Goal: Check status: Check status

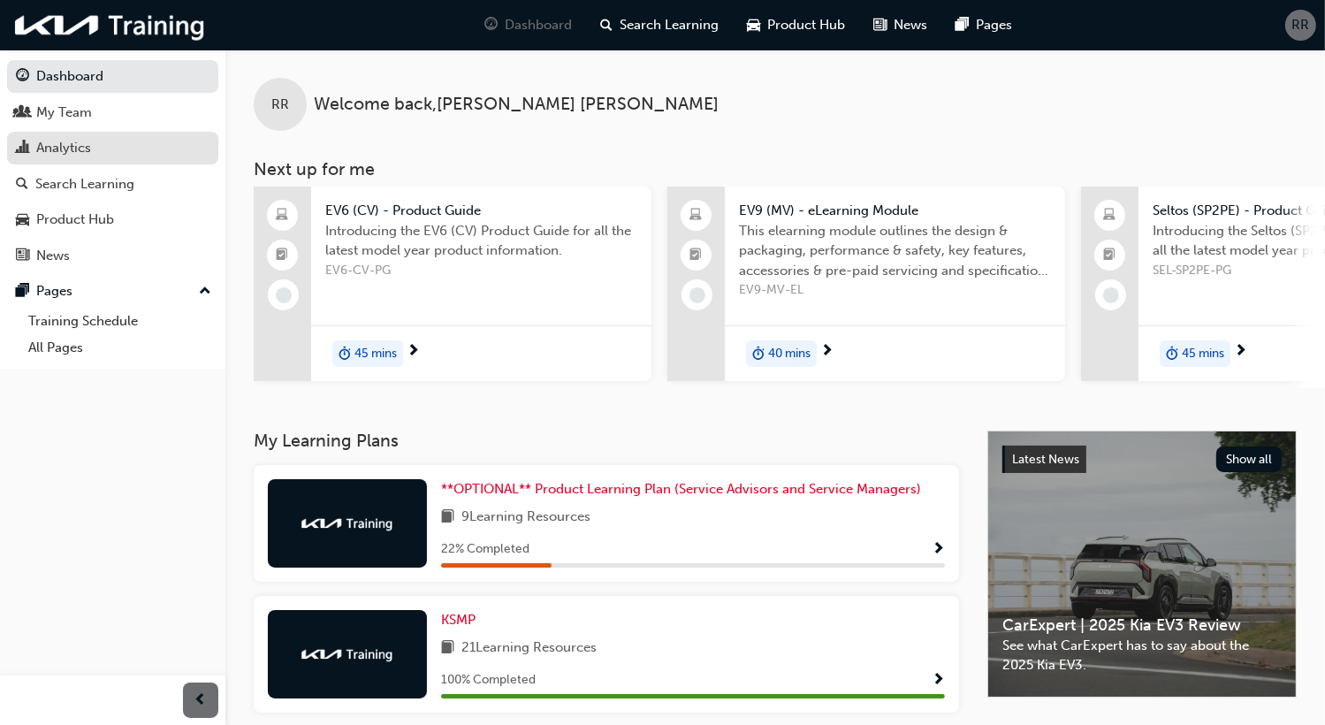
click at [63, 141] on div "Analytics" at bounding box center [63, 148] width 55 height 20
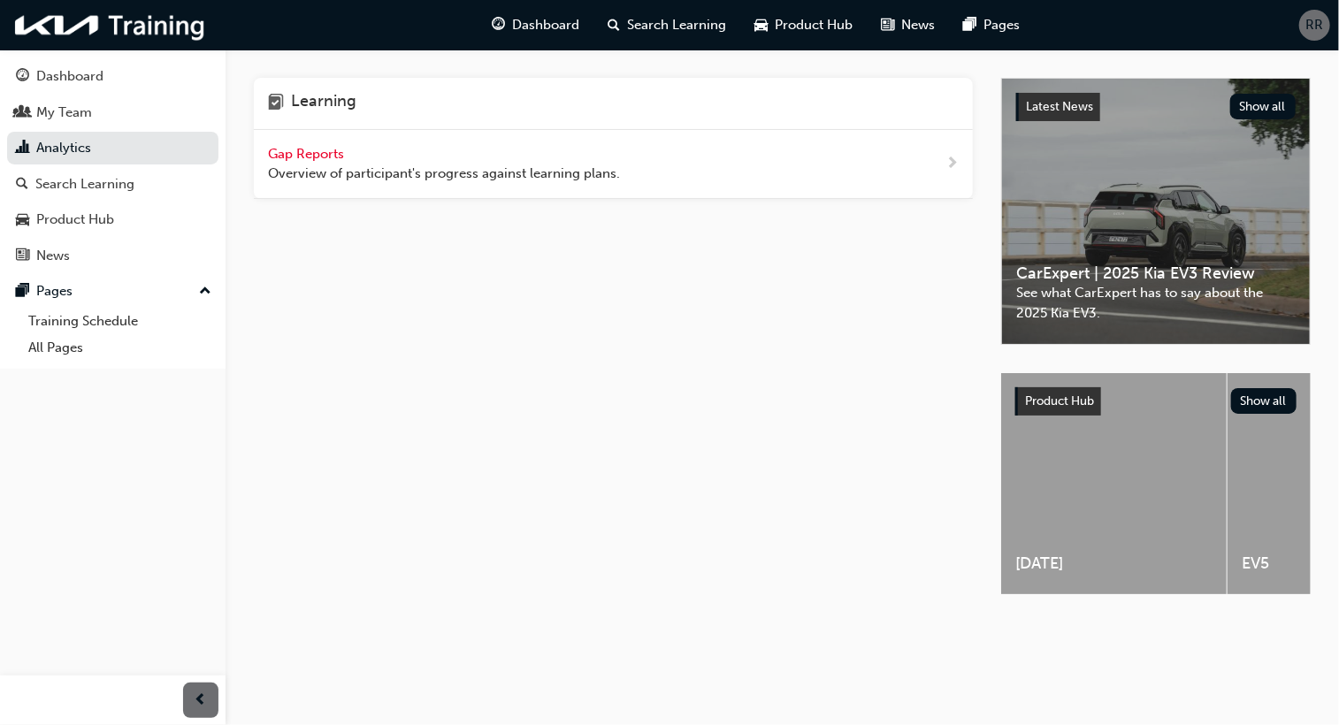
click at [313, 152] on span "Gap Reports" at bounding box center [308, 154] width 80 height 16
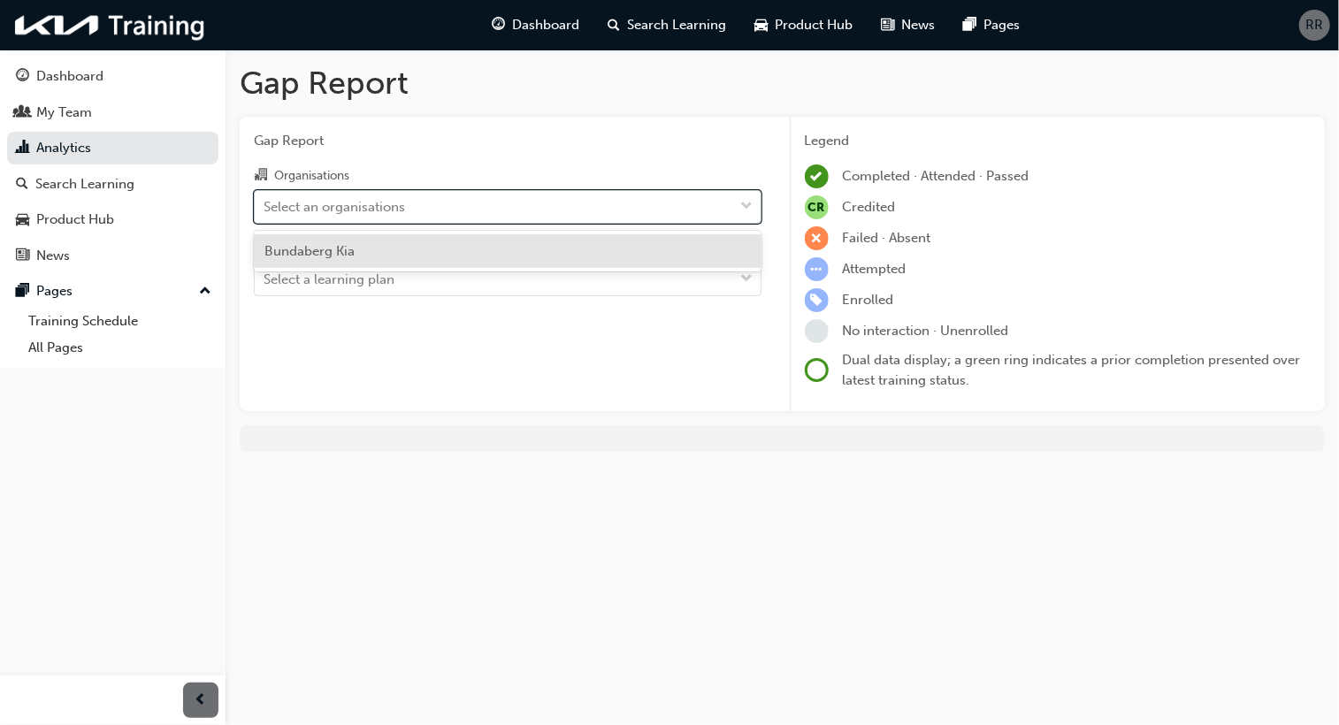
click at [325, 204] on div "Select an organisations" at bounding box center [333, 206] width 141 height 20
click at [265, 204] on input "Organisations option Bundaberg Kia focused, 1 of 1. 1 result available. Use Up …" at bounding box center [264, 205] width 2 height 15
click at [321, 248] on span "Bundaberg Kia" at bounding box center [309, 251] width 90 height 16
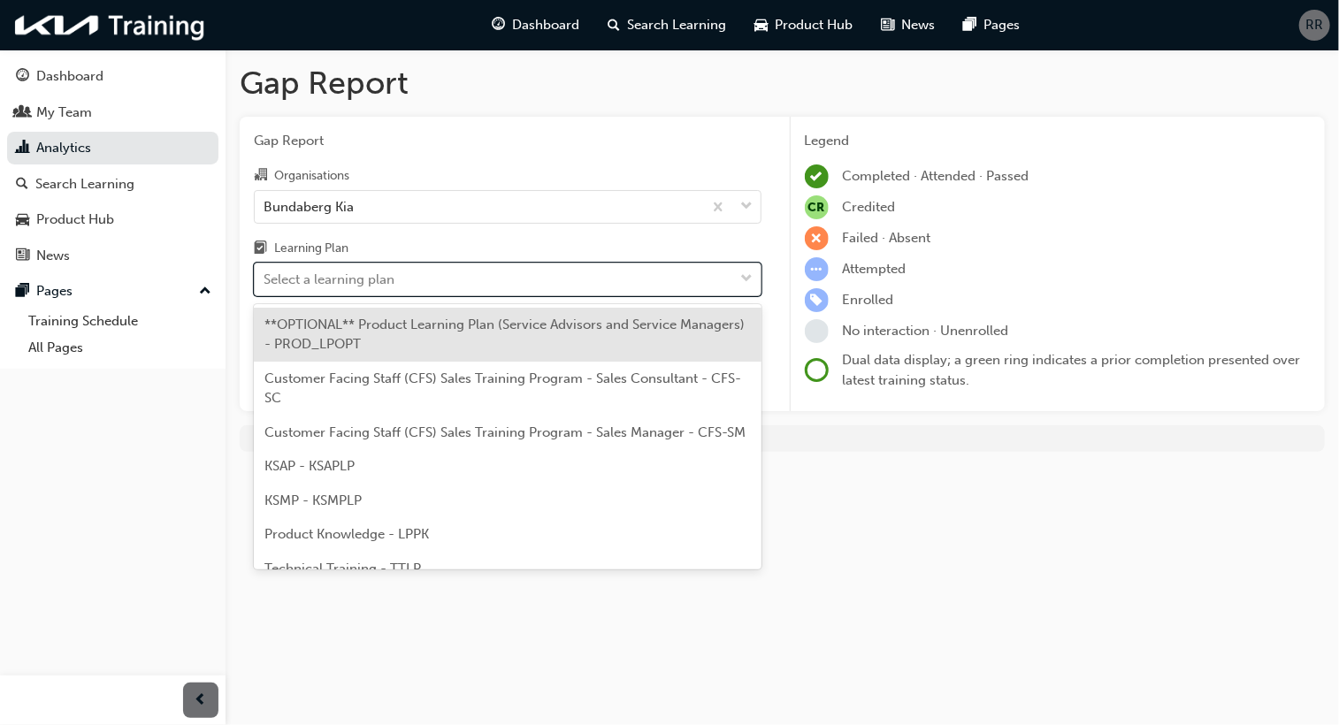
click at [341, 278] on div "Select a learning plan" at bounding box center [328, 280] width 131 height 20
click at [265, 278] on input "Learning Plan option **OPTIONAL** Product Learning Plan (Service Advisors and S…" at bounding box center [264, 278] width 2 height 15
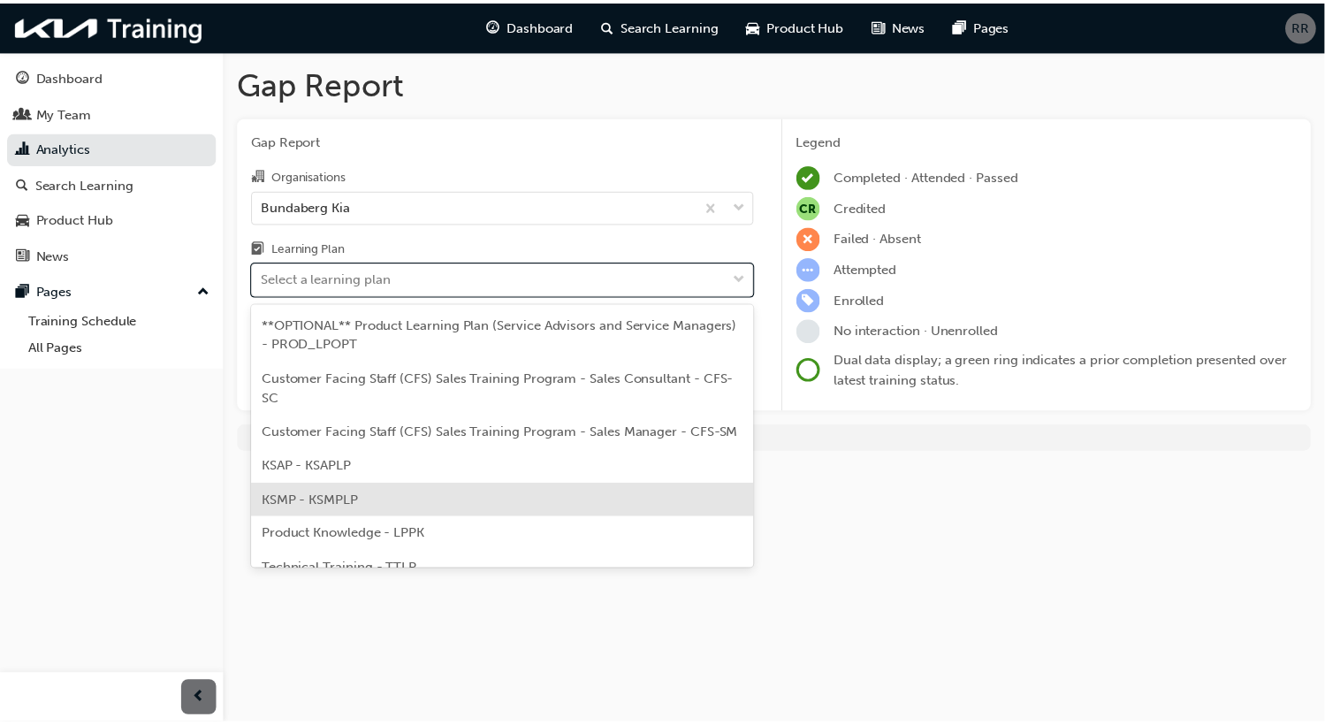
scroll to position [108, 0]
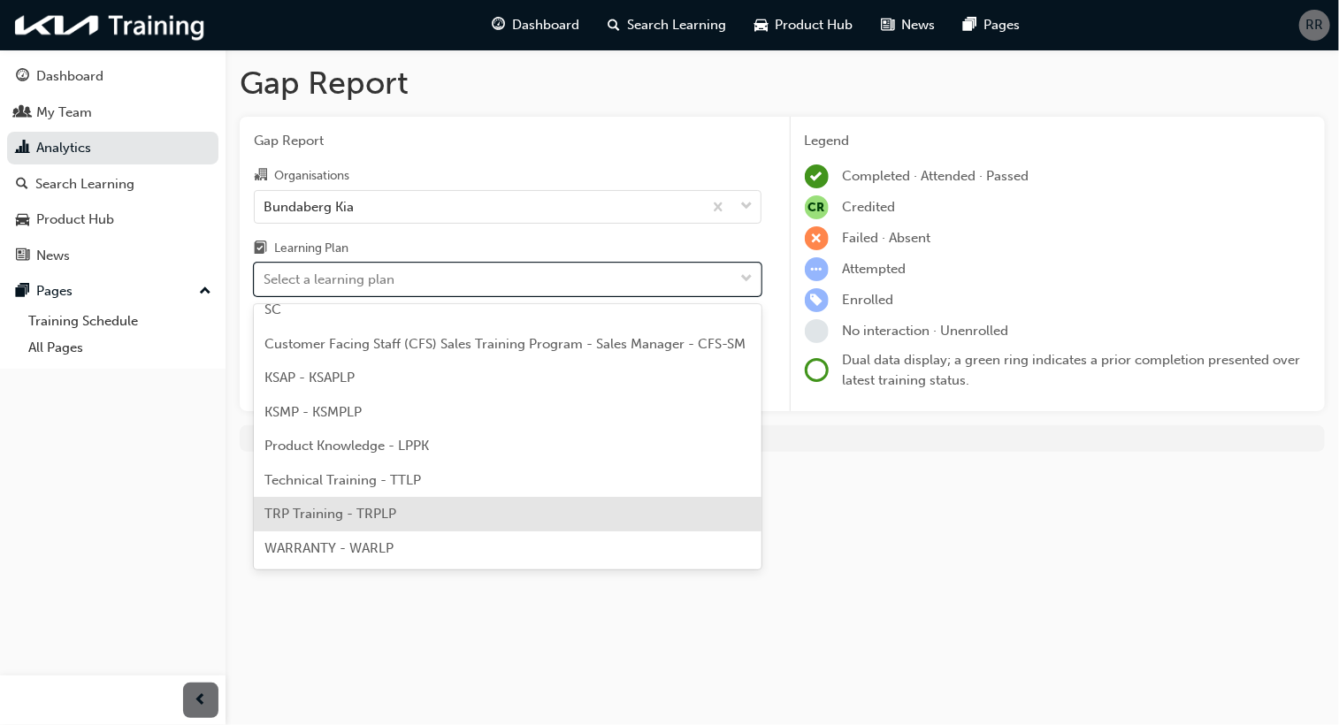
click at [326, 518] on span "TRP Training - TRPLP" at bounding box center [330, 514] width 132 height 16
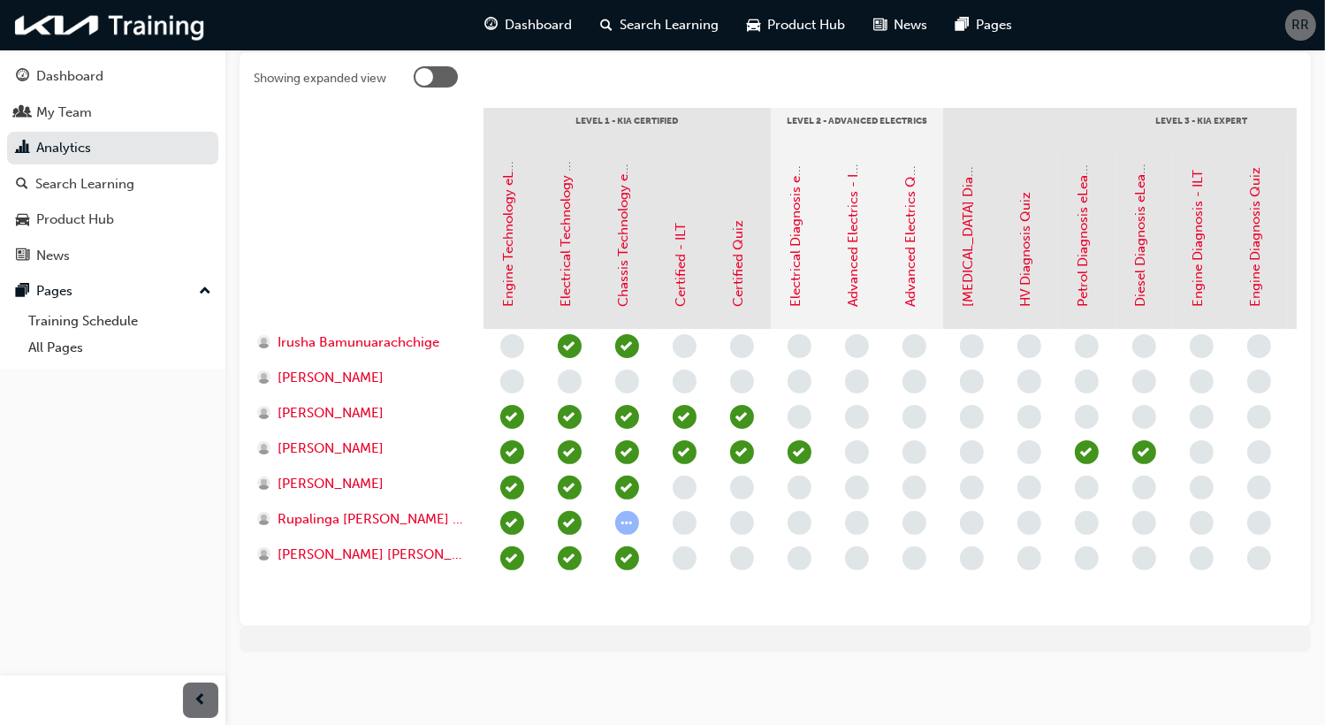
scroll to position [385, 0]
click at [855, 240] on link "Advanced Electrics - ILT" at bounding box center [854, 234] width 16 height 147
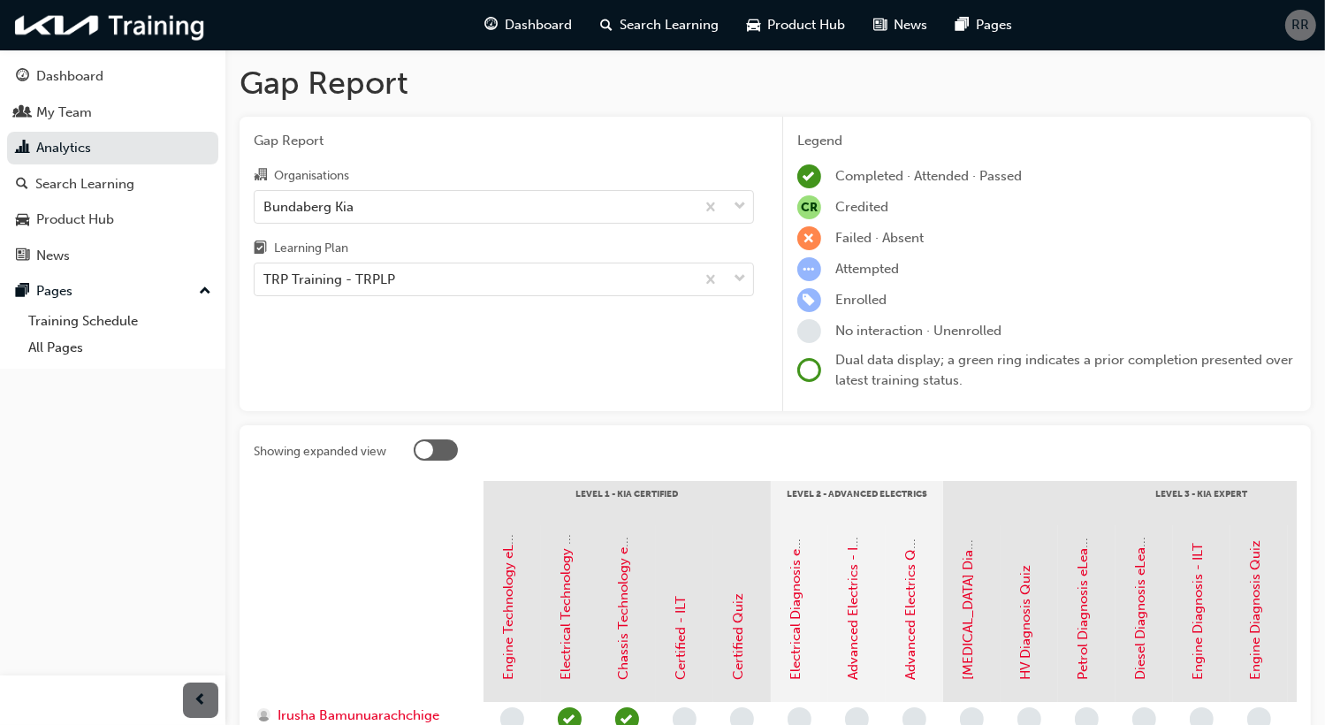
scroll to position [385, 0]
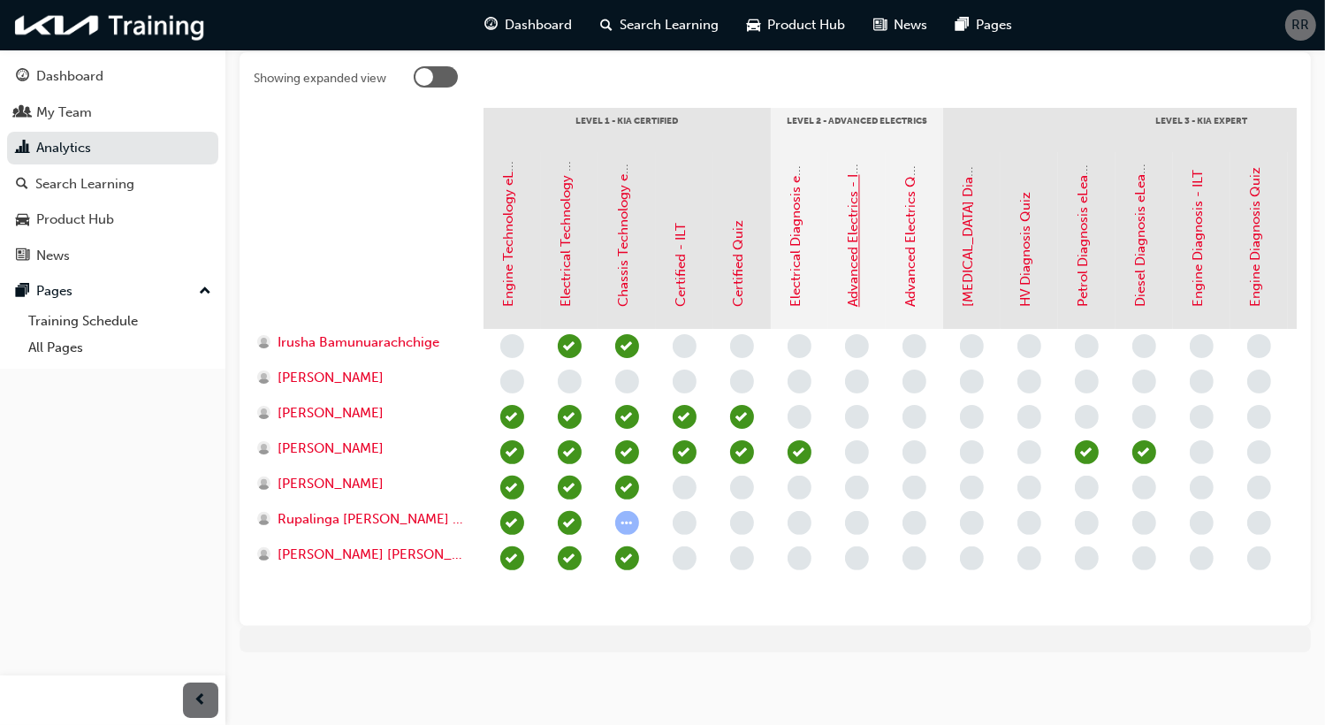
click at [856, 271] on link "Advanced Electrics - ILT" at bounding box center [854, 234] width 16 height 147
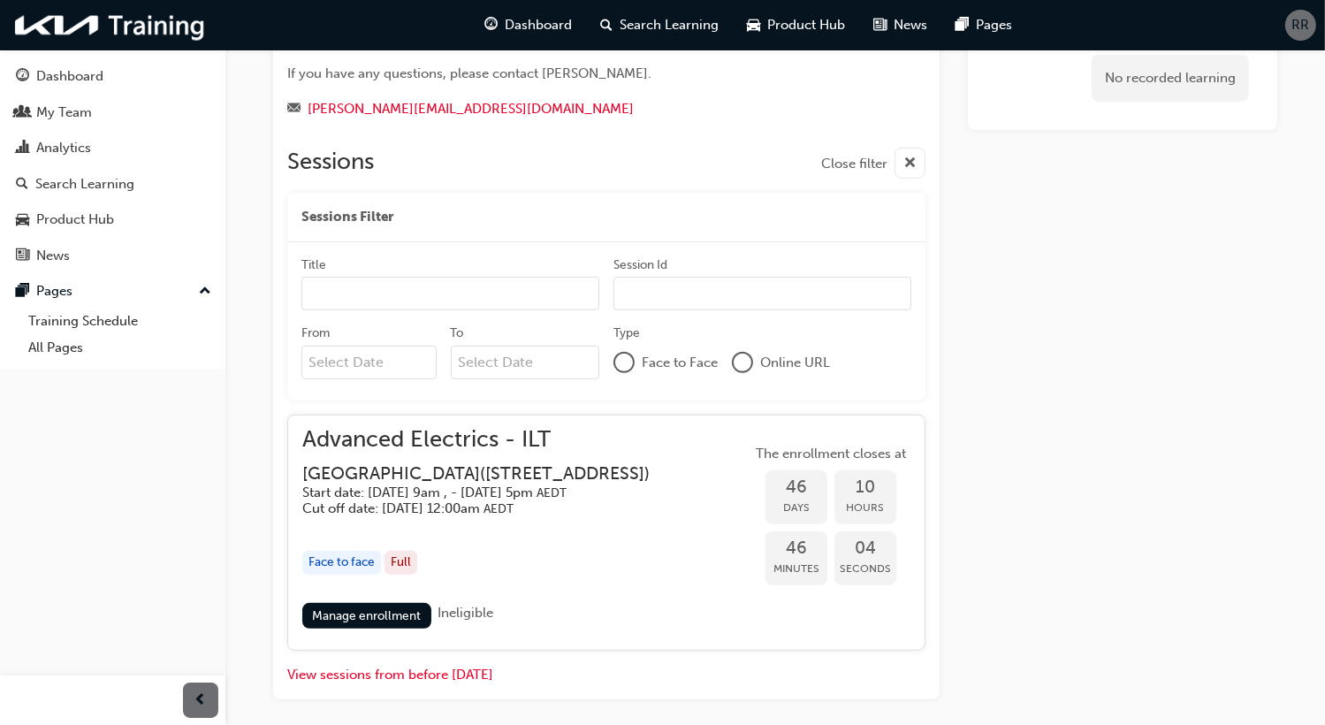
scroll to position [651, 0]
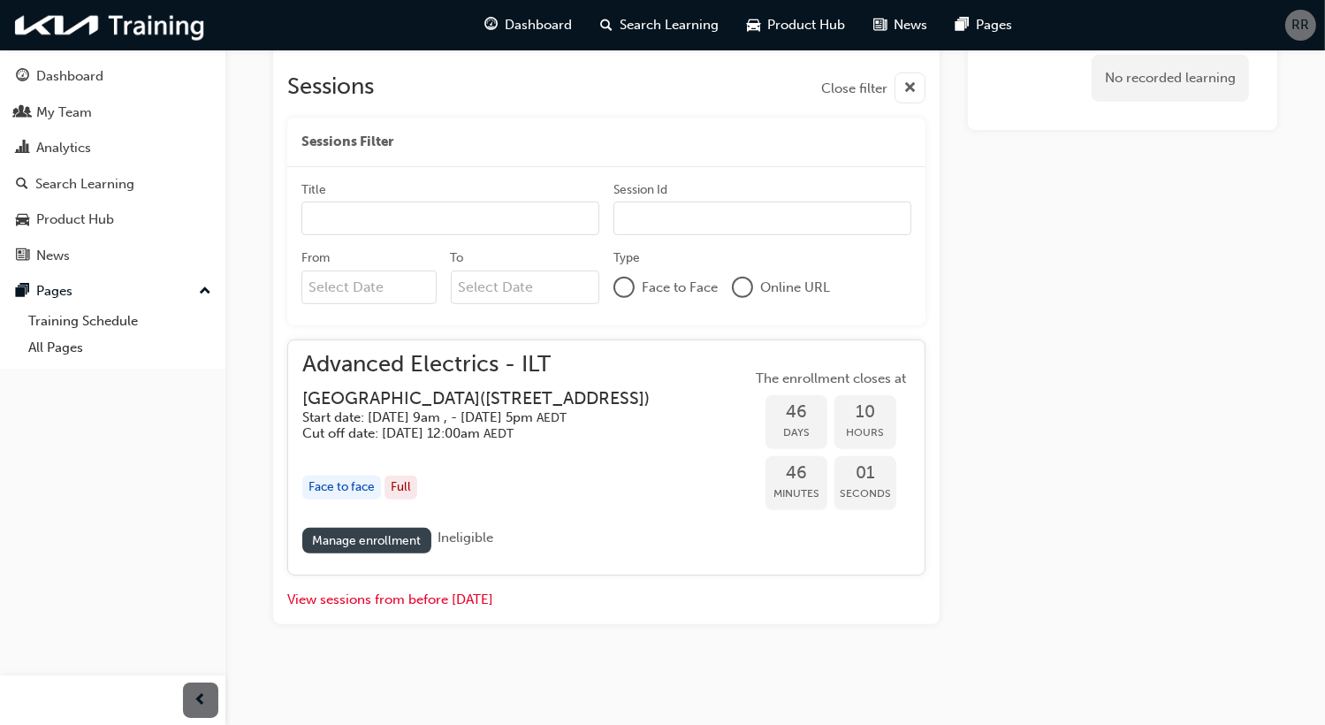
click at [351, 534] on link "Manage enrollment" at bounding box center [366, 541] width 129 height 26
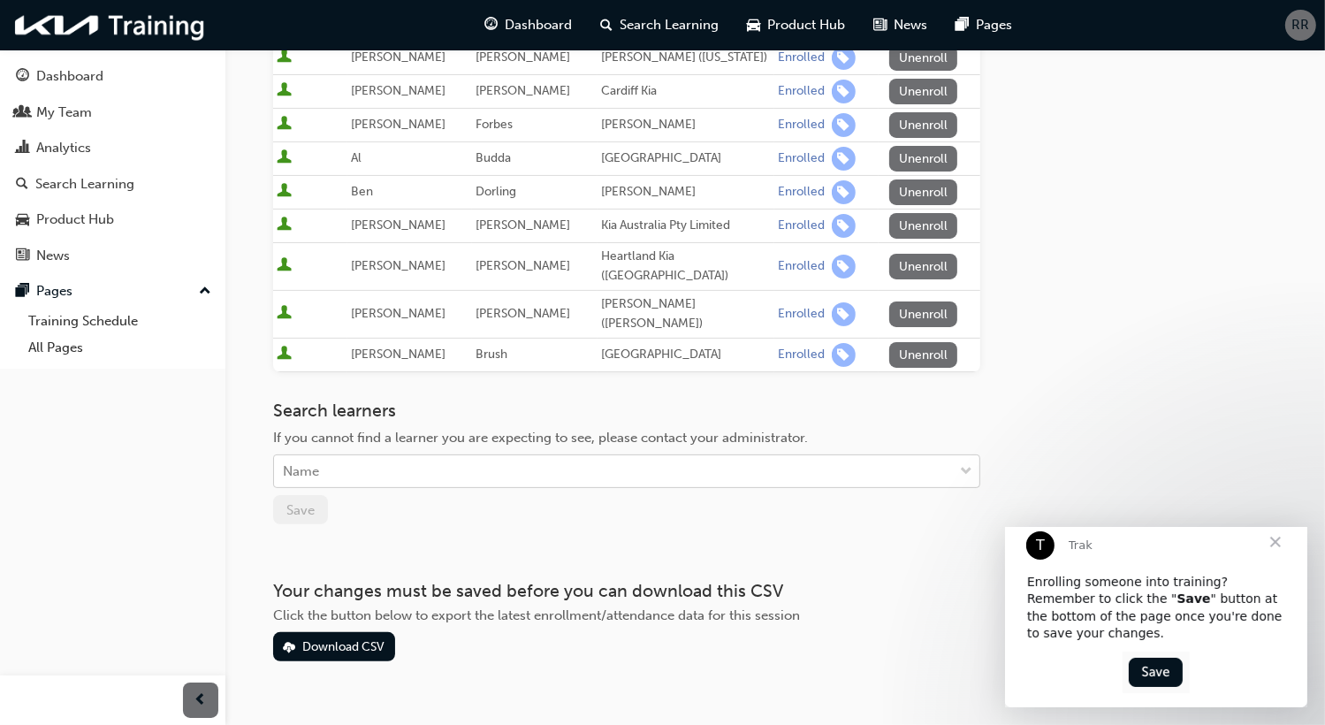
scroll to position [327, 0]
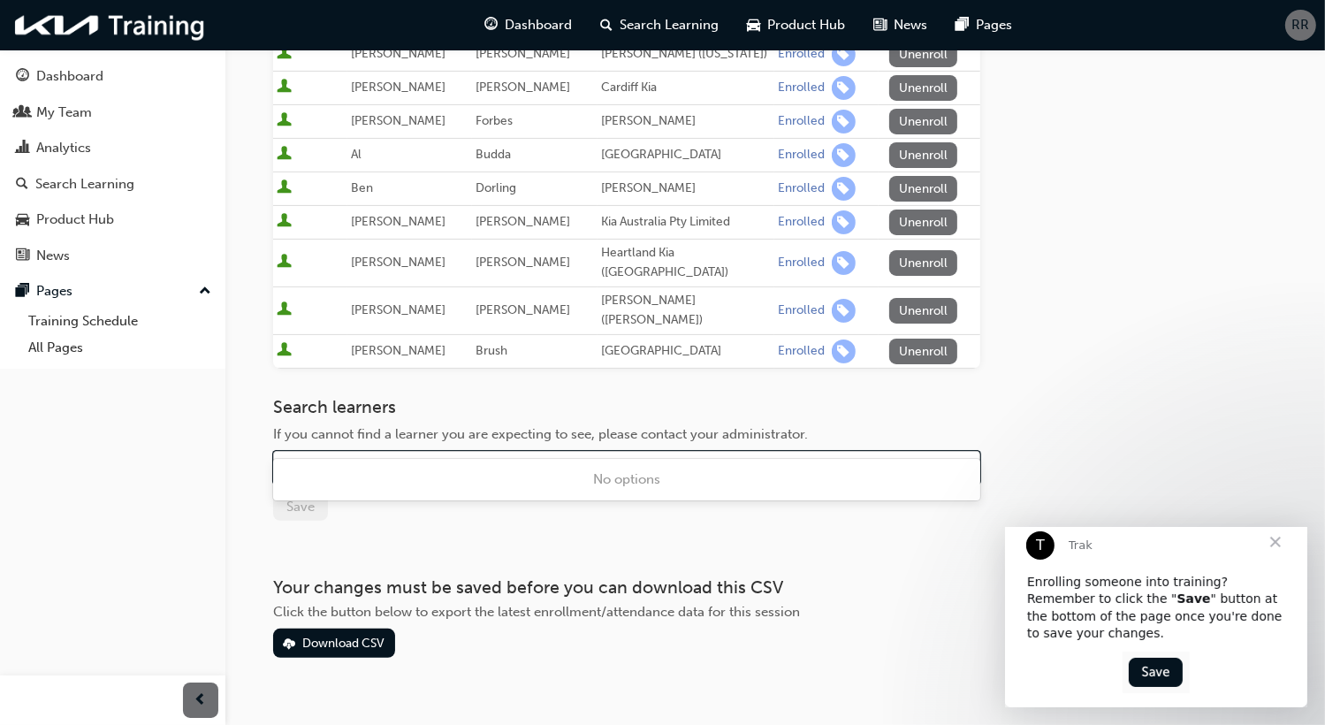
click at [370, 453] on div "Name" at bounding box center [613, 468] width 679 height 31
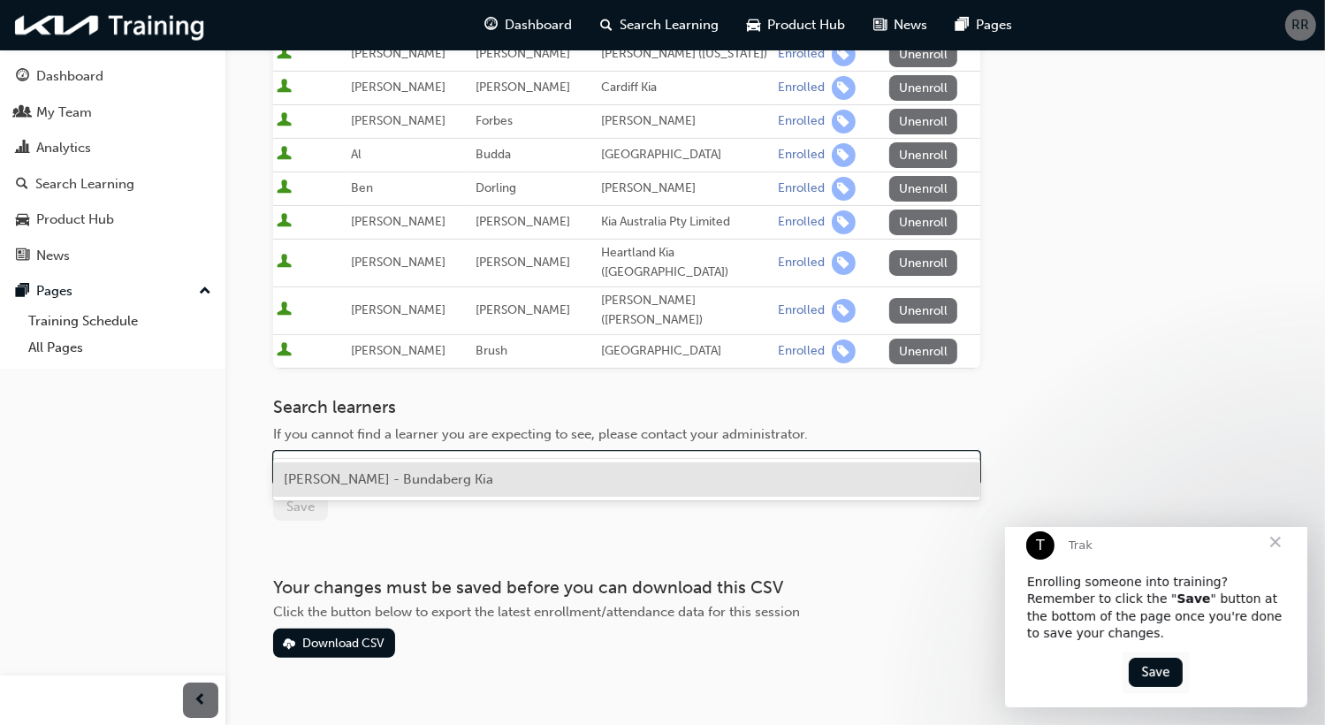
type input "[PERSON_NAME]"
click at [482, 484] on div "[PERSON_NAME] - Bundaberg Kia" at bounding box center [626, 479] width 707 height 34
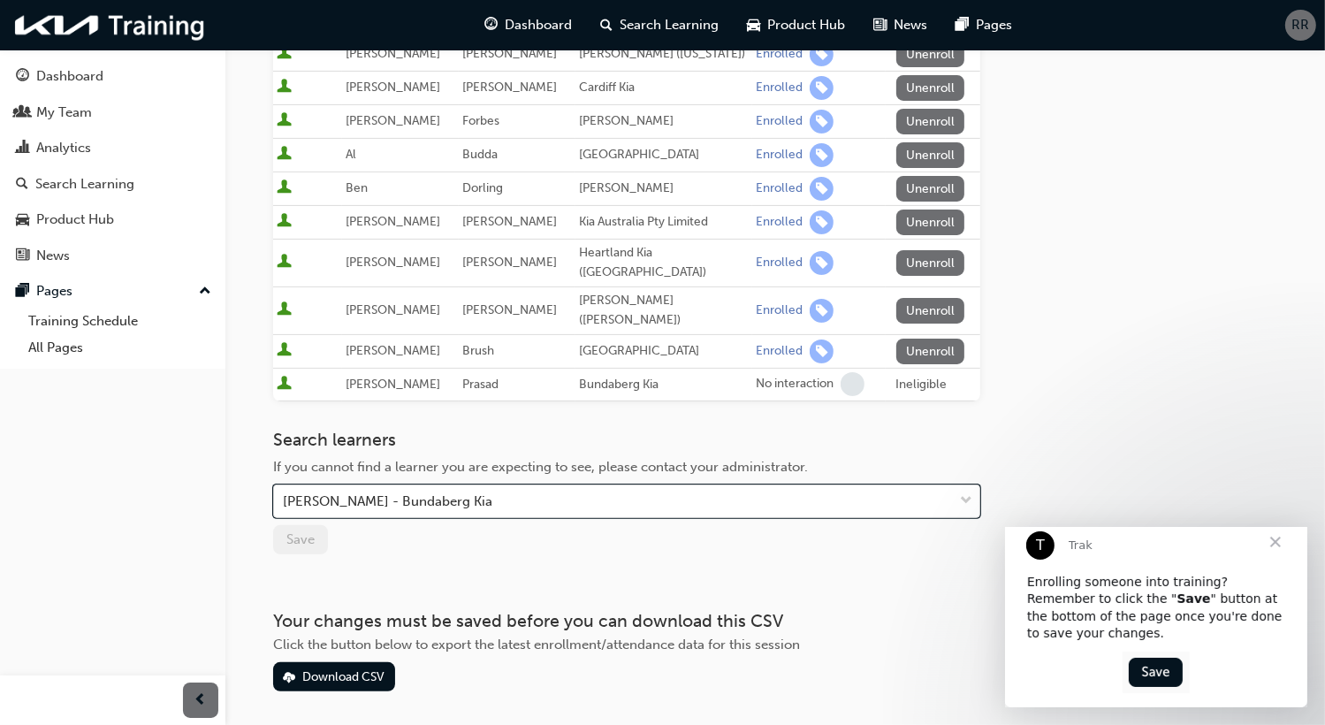
scroll to position [361, 0]
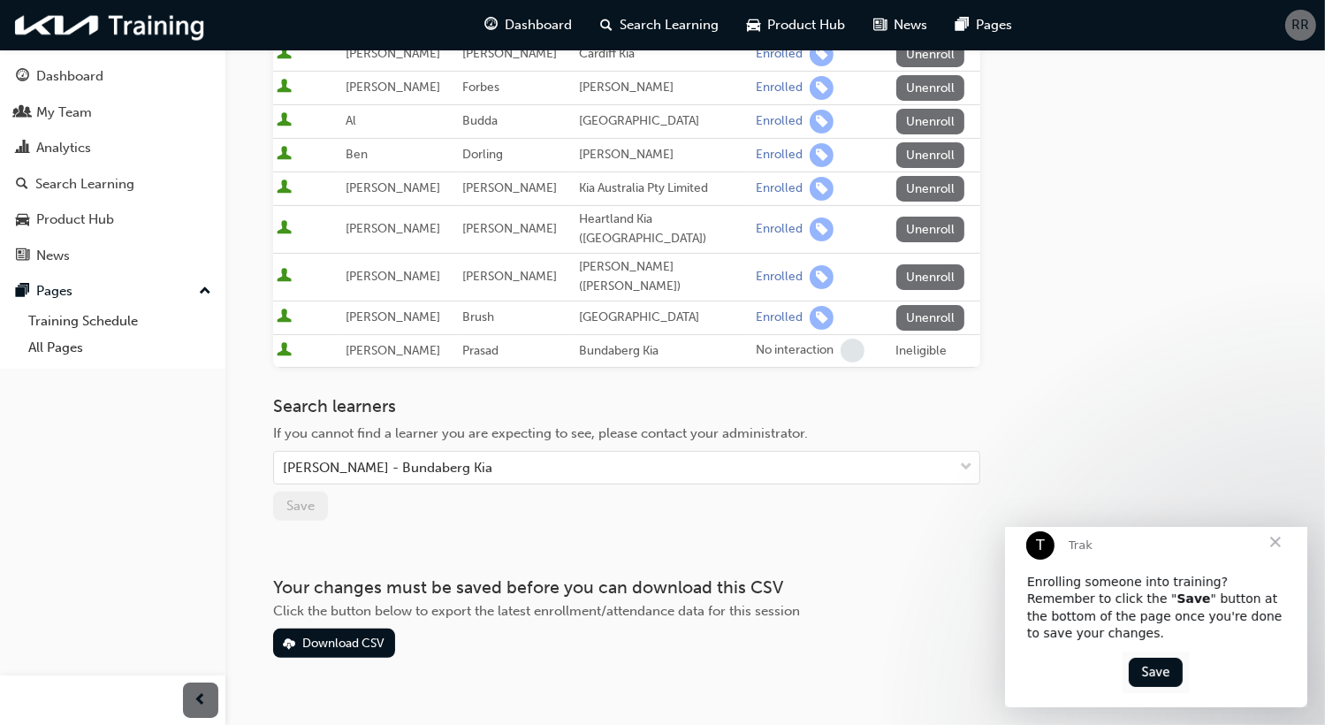
click at [1157, 677] on img "Intercom messenger" at bounding box center [1155, 673] width 67 height 42
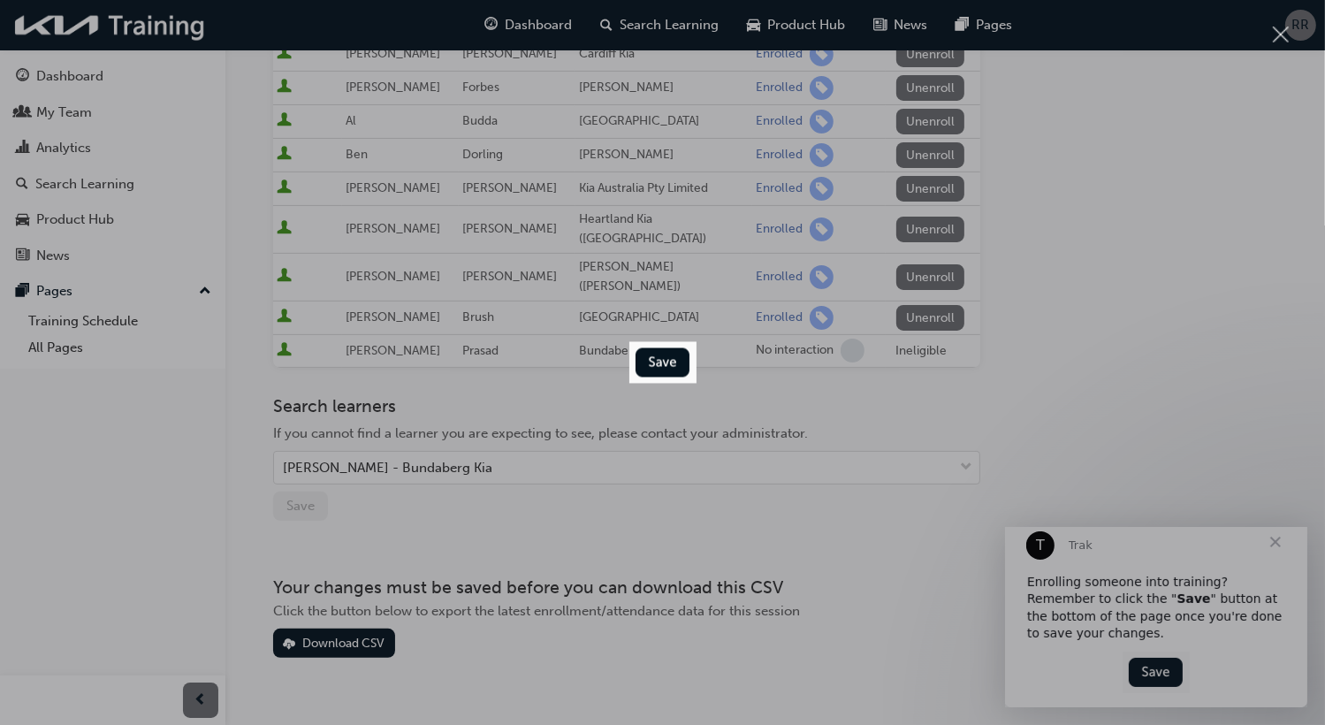
scroll to position [0, 0]
click at [662, 356] on img "Close" at bounding box center [662, 363] width 67 height 42
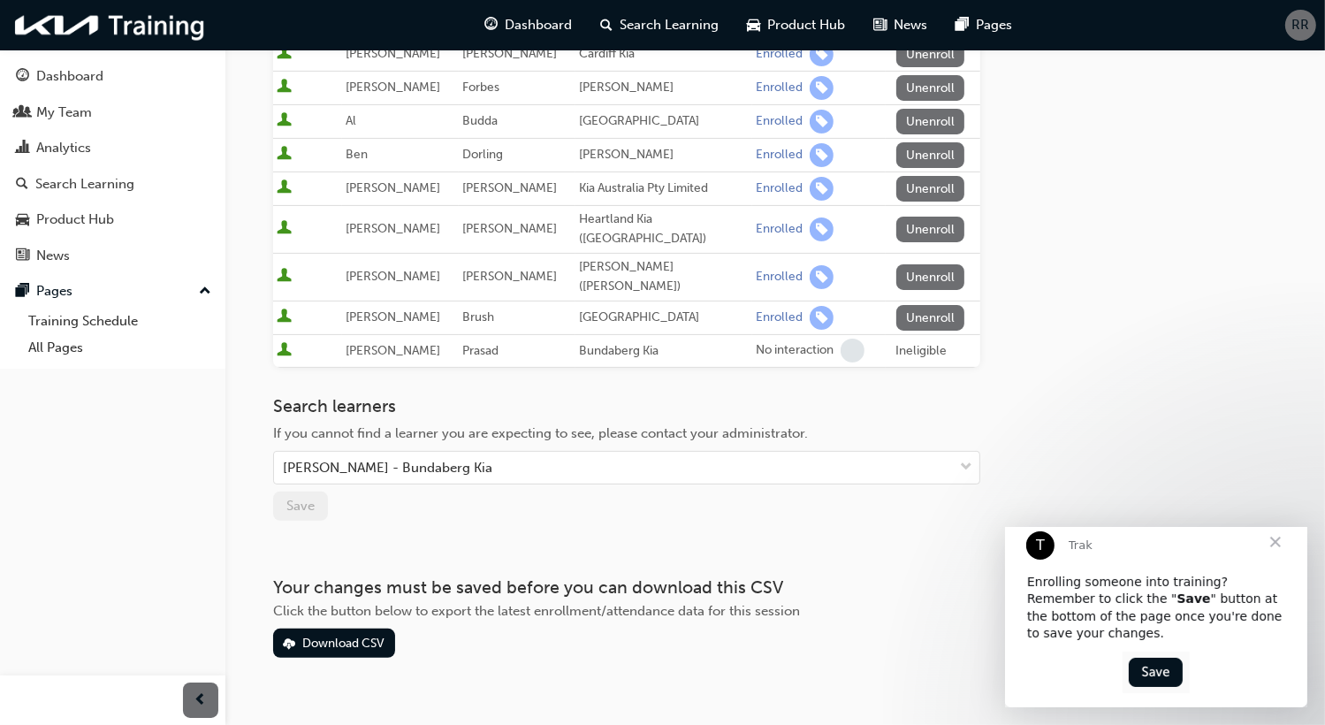
click at [1276, 558] on span "Close" at bounding box center [1275, 542] width 64 height 64
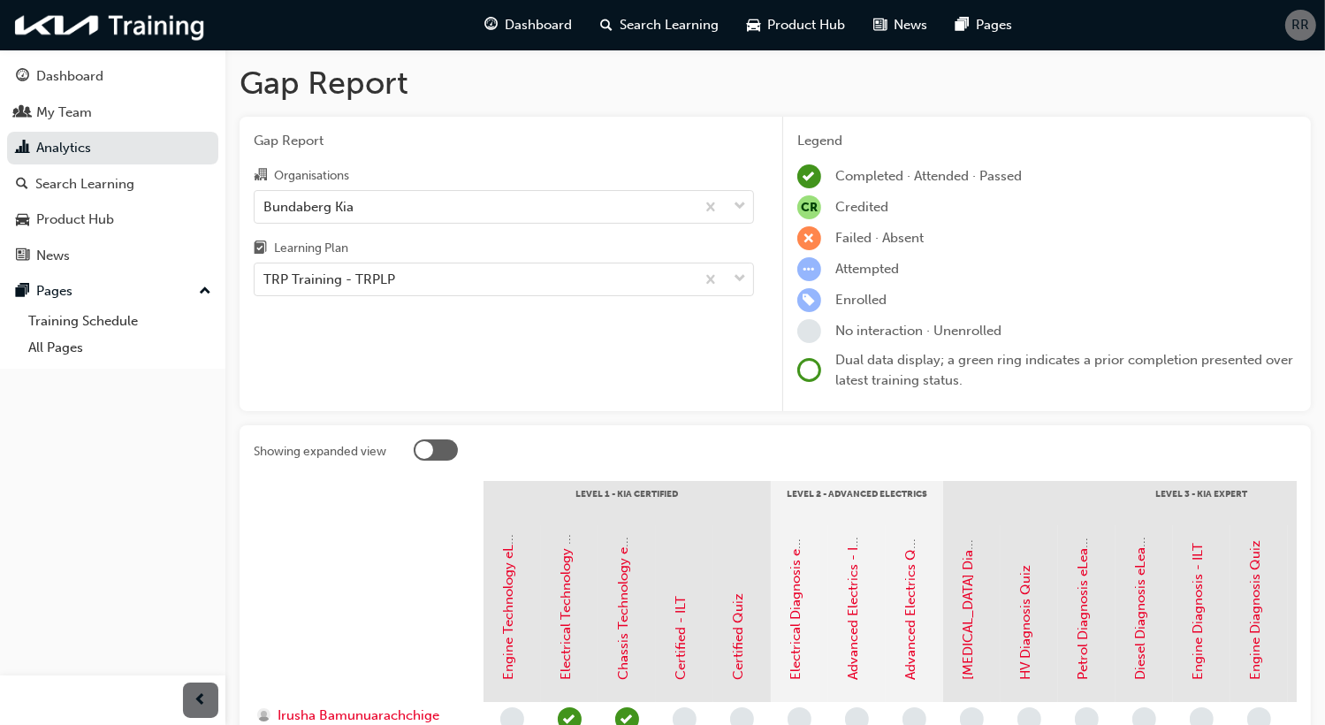
scroll to position [385, 0]
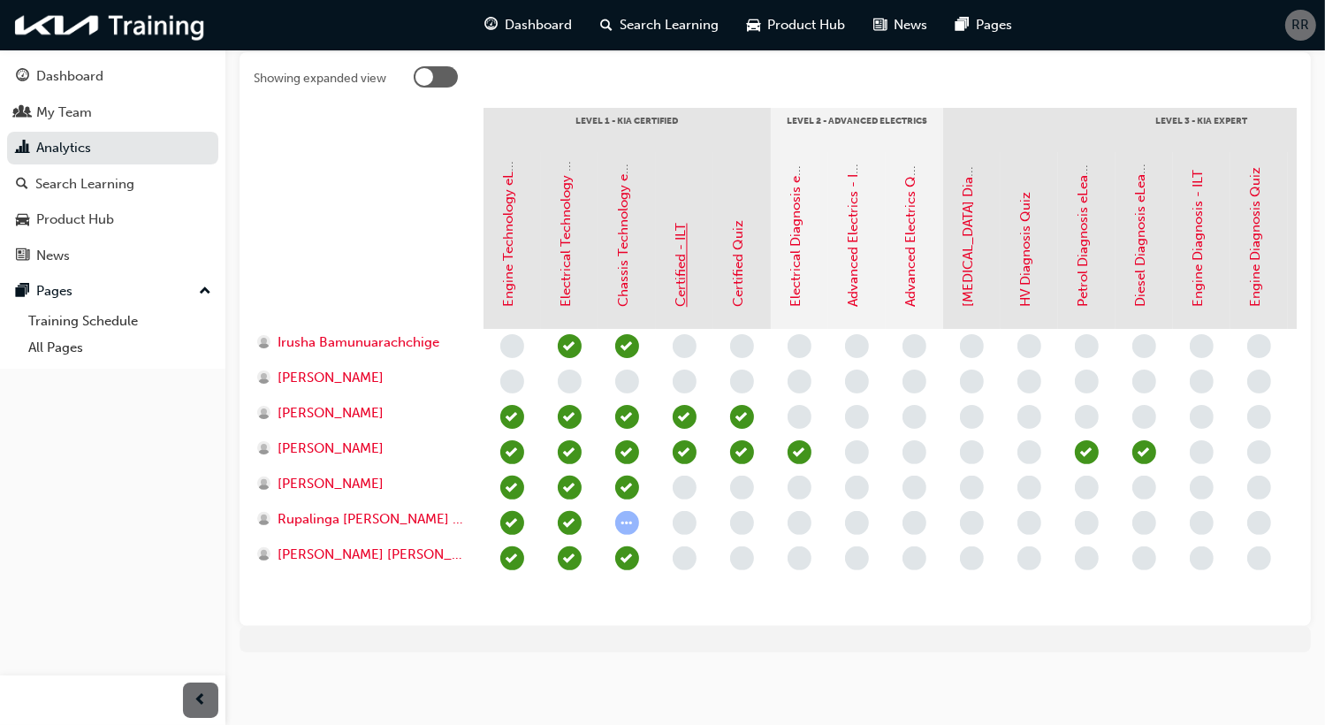
click at [681, 264] on link "Certified - ILT" at bounding box center [682, 266] width 16 height 84
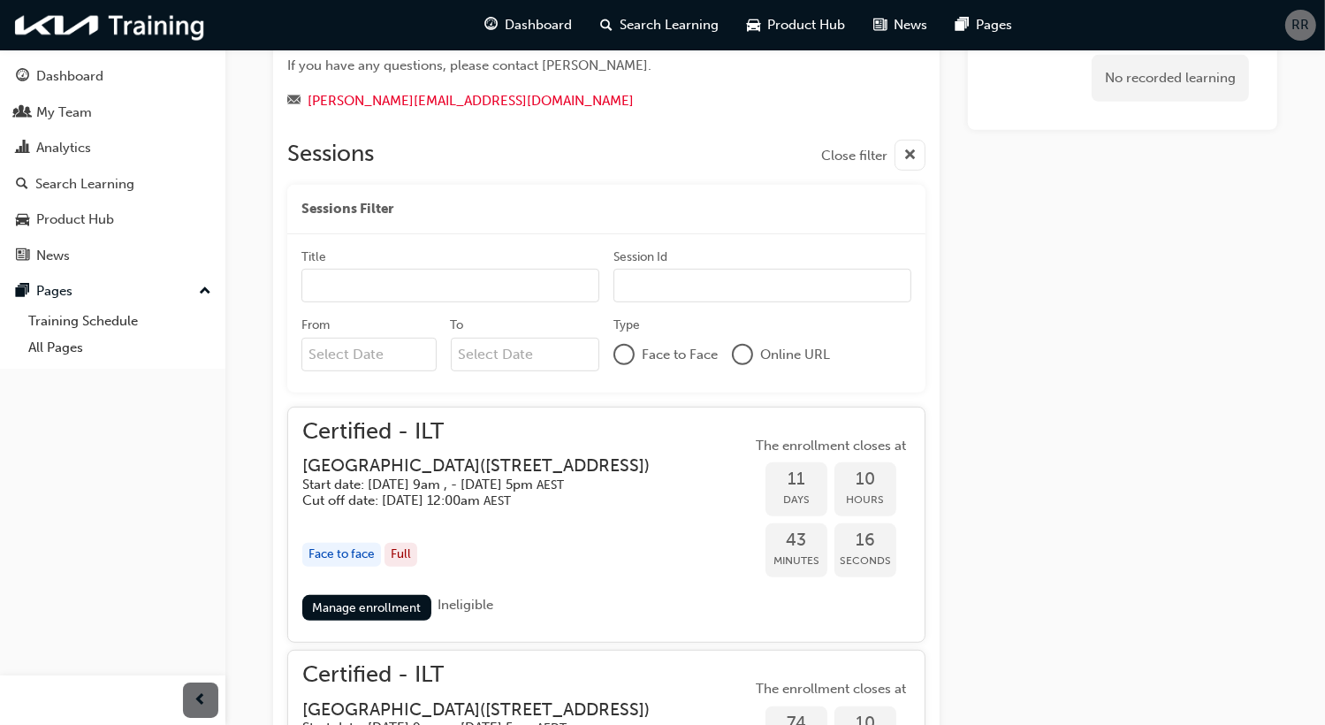
scroll to position [1061, 0]
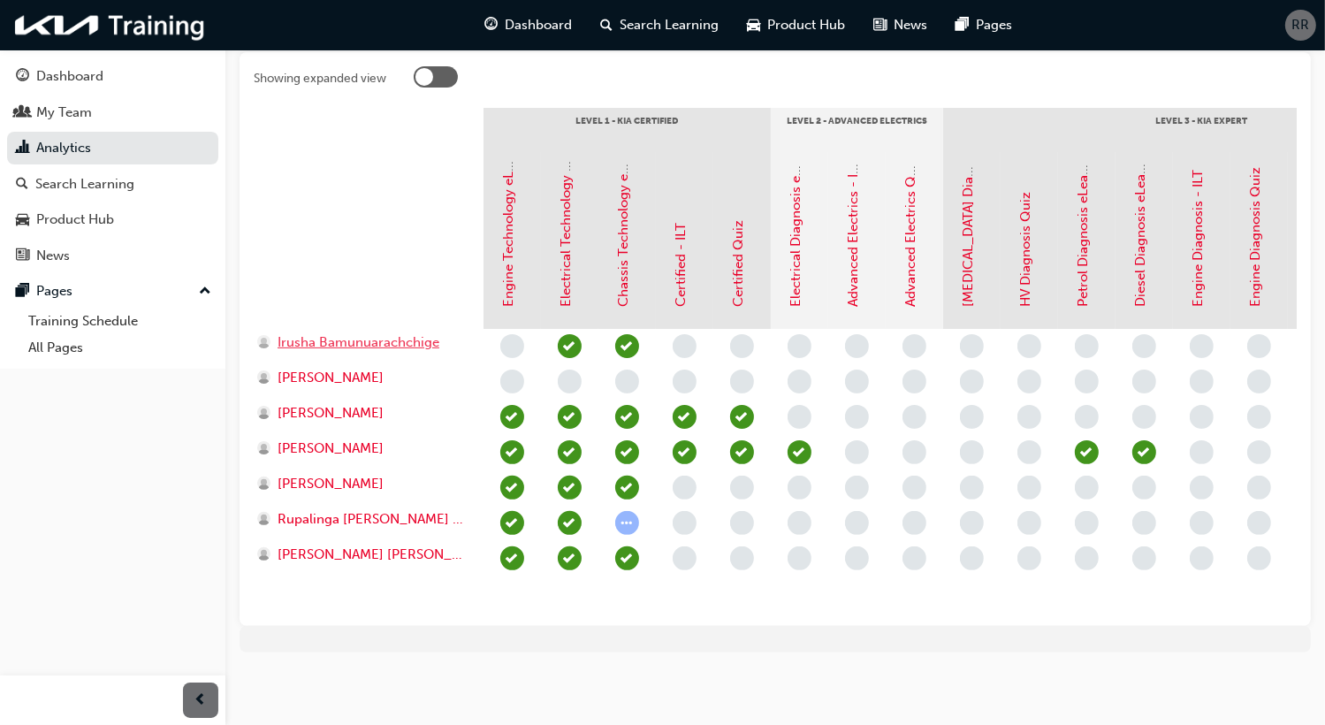
scroll to position [32, 0]
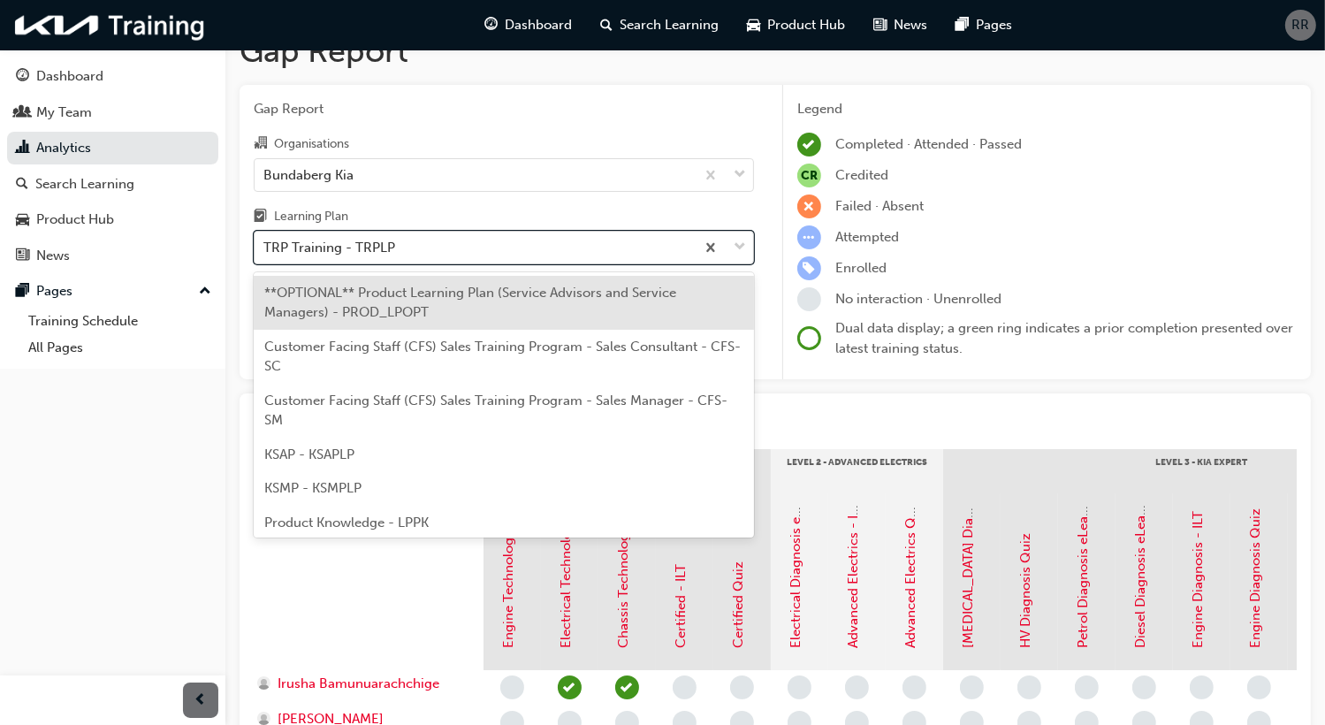
click at [472, 252] on div "TRP Training - TRPLP" at bounding box center [475, 248] width 440 height 31
click at [265, 252] on input "Learning Plan option **OPTIONAL** Product Learning Plan (Service Advisors and S…" at bounding box center [264, 247] width 2 height 15
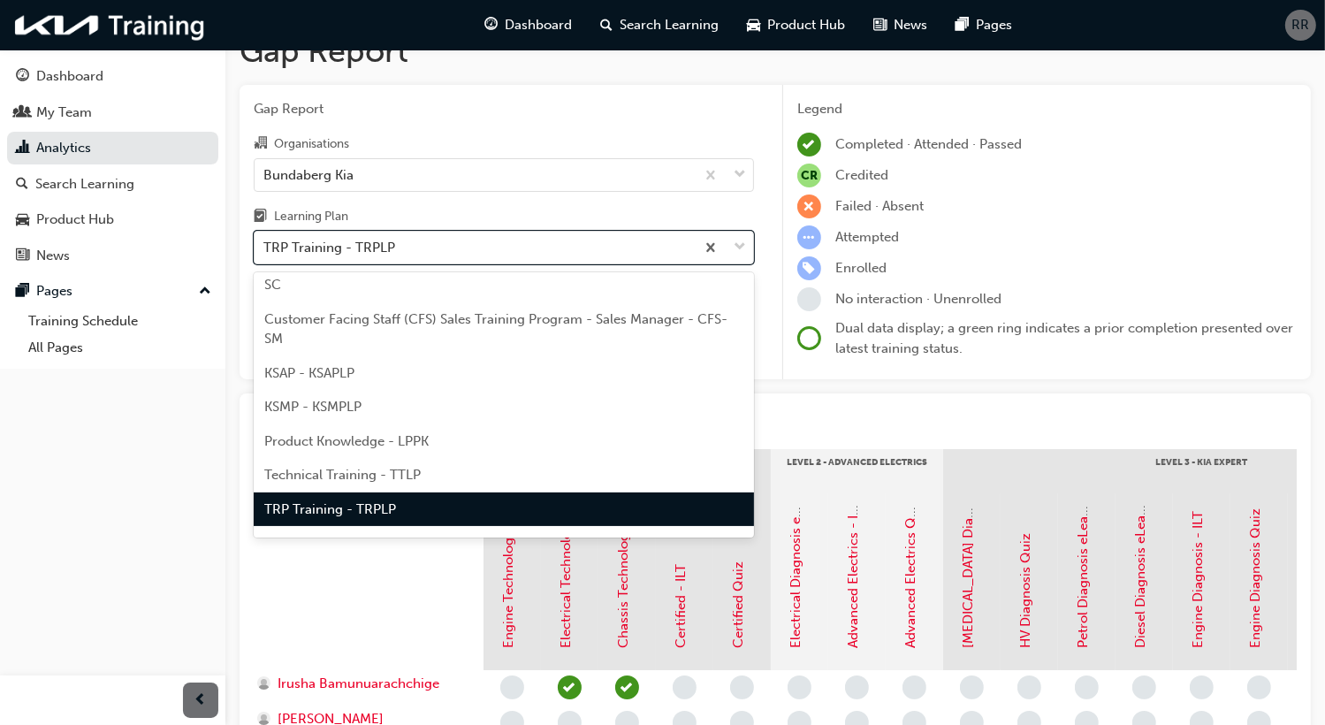
click at [339, 378] on span "KSAP - KSAPLP" at bounding box center [309, 373] width 90 height 16
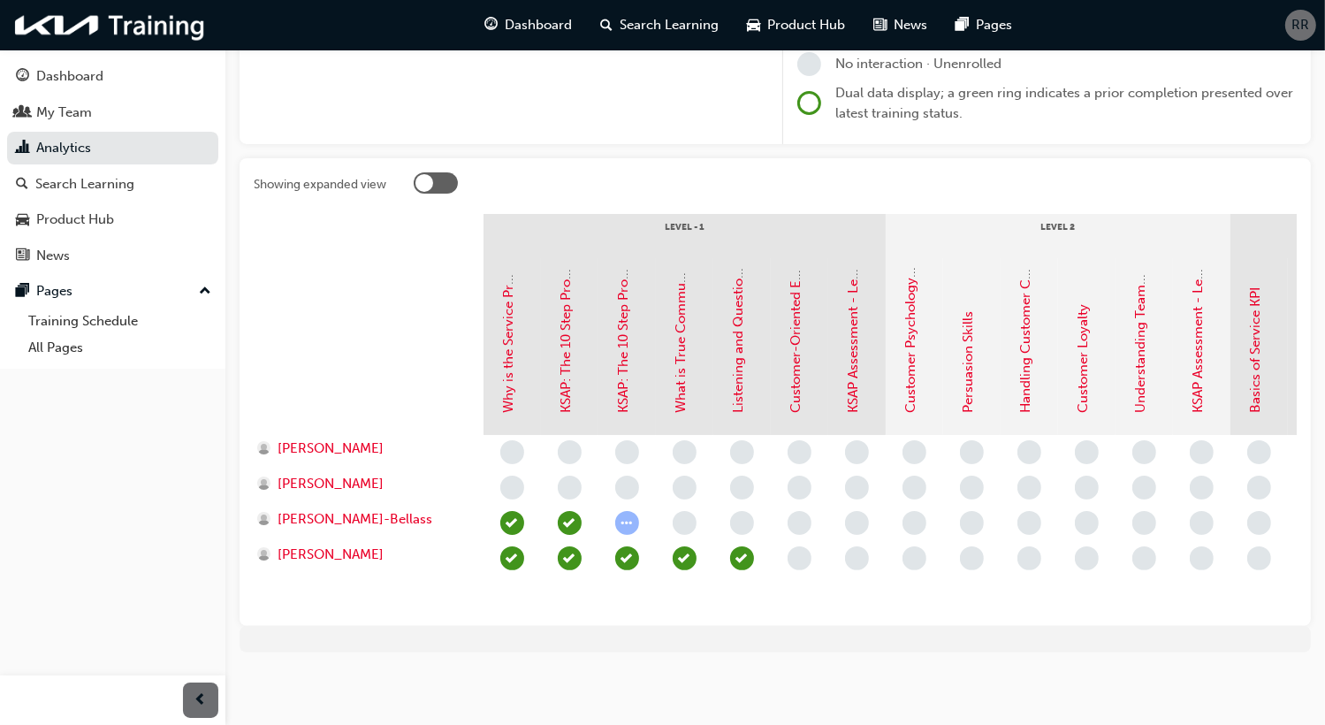
scroll to position [279, 0]
drag, startPoint x: 319, startPoint y: 504, endPoint x: 428, endPoint y: 597, distance: 143.0
click at [428, 597] on div "[PERSON_NAME] [PERSON_NAME] [PERSON_NAME]-Bellass [PERSON_NAME]" at bounding box center [369, 523] width 230 height 177
